Goal: Information Seeking & Learning: Learn about a topic

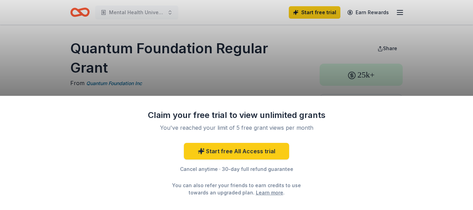
click at [237, 94] on div "Claim your free trial to view unlimited grants You've reached your limit of 5 f…" at bounding box center [236, 105] width 473 height 210
click at [260, 77] on div "Claim your free trial to view unlimited grants You've reached your limit of 5 f…" at bounding box center [236, 105] width 473 height 210
click at [259, 193] on link "Learn more" at bounding box center [269, 192] width 27 height 7
click at [245, 93] on div "Claim your free trial to view unlimited grants You've reached your limit of 5 f…" at bounding box center [236, 105] width 473 height 210
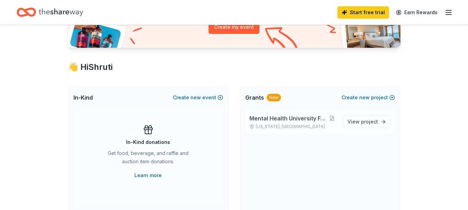
scroll to position [104, 0]
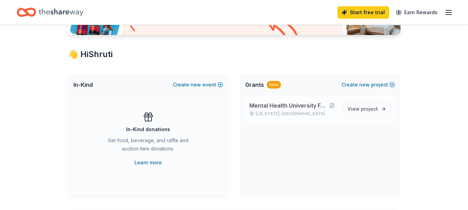
click at [307, 115] on p "New York, NY" at bounding box center [294, 114] width 88 height 6
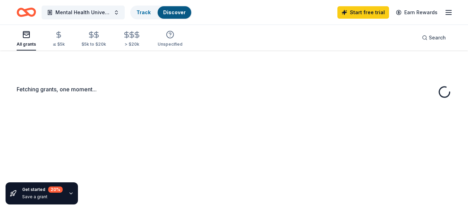
click at [358, 111] on div "Fetching grants, one moment..." at bounding box center [234, 156] width 468 height 210
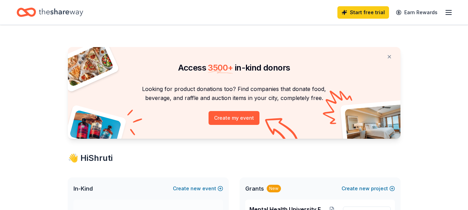
click at [449, 15] on icon "button" at bounding box center [449, 12] width 8 height 8
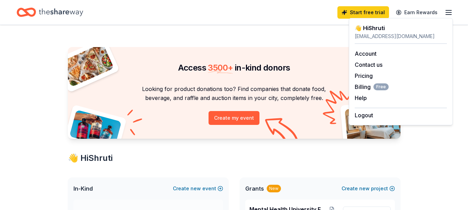
click at [203, 60] on div "Access 3500 + in-kind donors" at bounding box center [234, 61] width 333 height 29
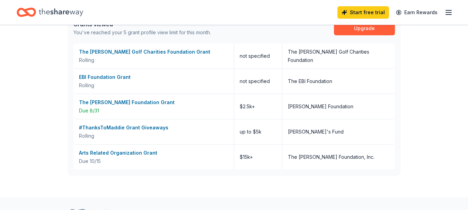
scroll to position [416, 0]
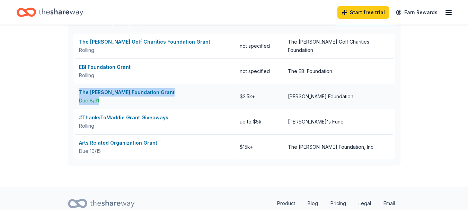
drag, startPoint x: 77, startPoint y: 94, endPoint x: 181, endPoint y: 98, distance: 104.1
click at [181, 98] on div "The Nora Roberts Foundation Grant Due 8/31" at bounding box center [153, 96] width 161 height 25
